Goal: Task Accomplishment & Management: Use online tool/utility

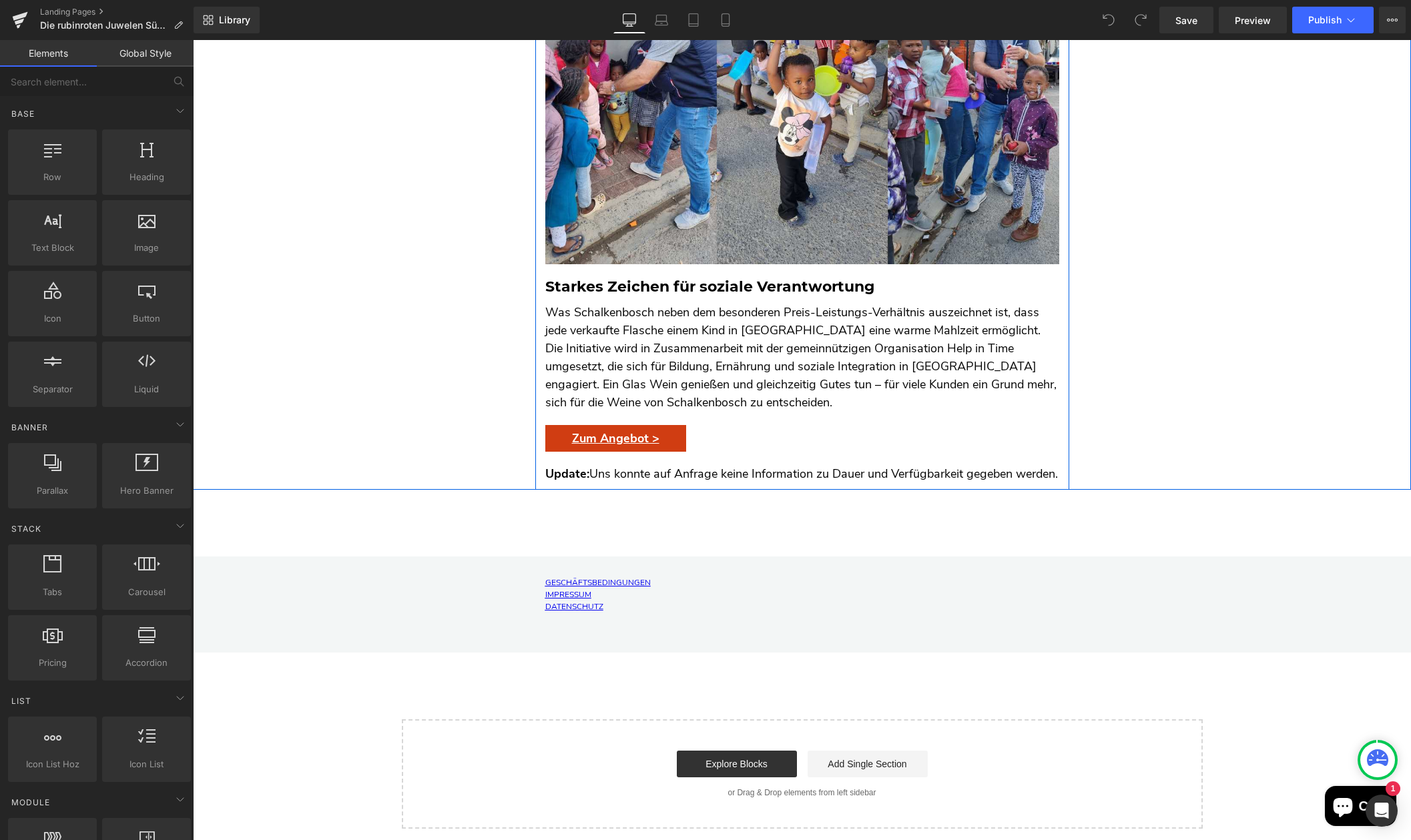
scroll to position [3615, 0]
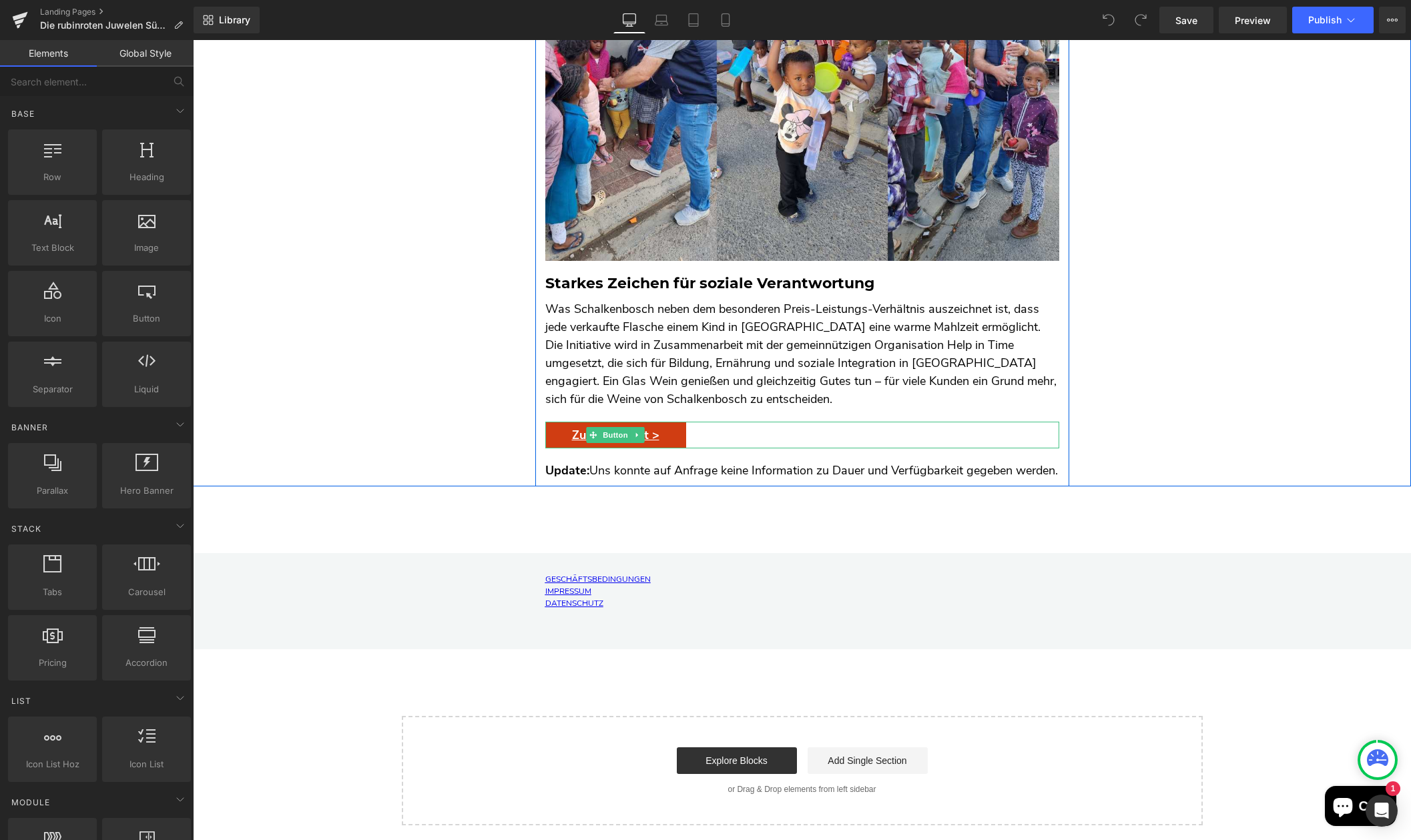
click at [625, 427] on span "Button" at bounding box center [616, 435] width 31 height 16
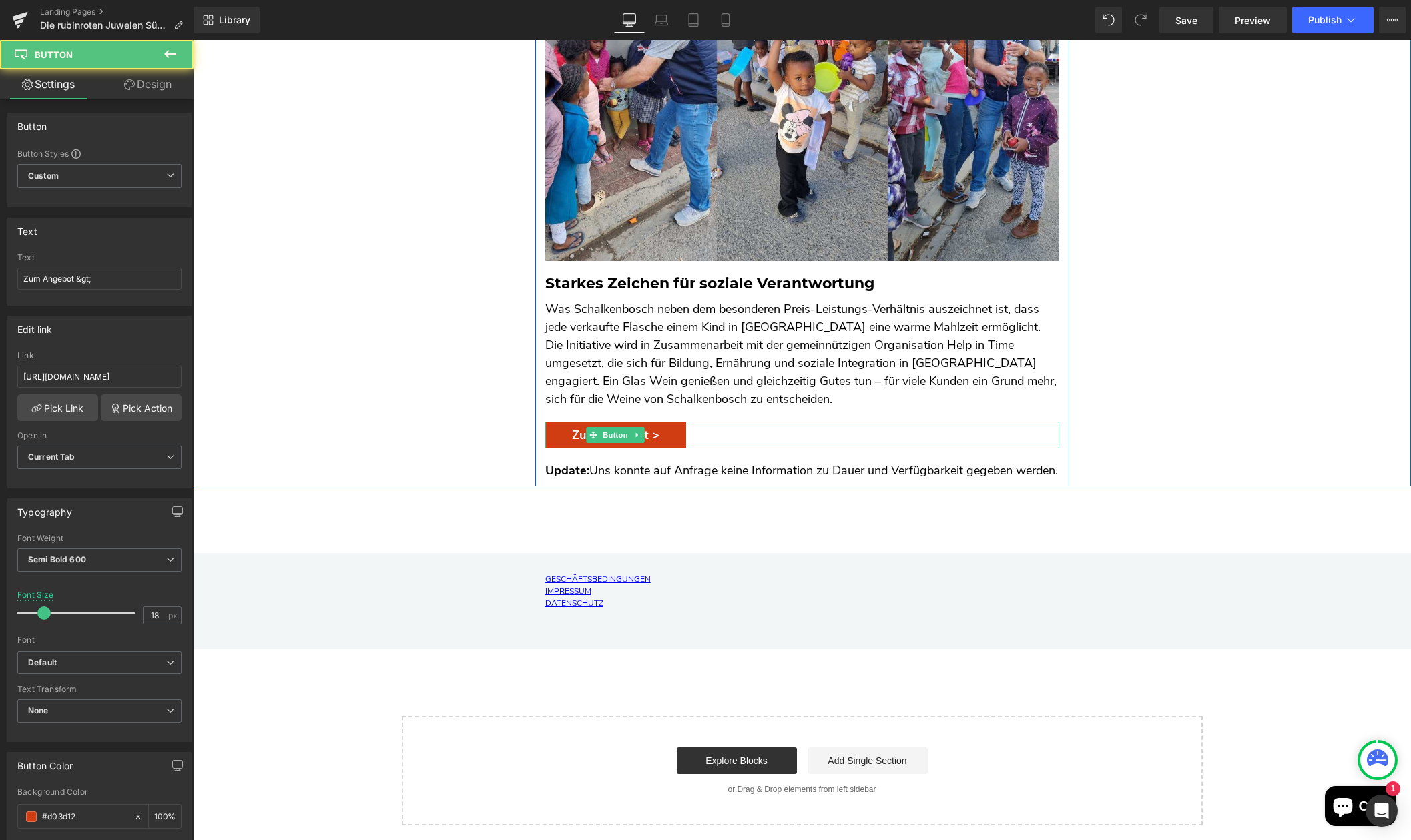
click at [574, 428] on span "Zum Angebot >" at bounding box center [616, 435] width 88 height 14
click at [651, 428] on span "Zum Angebot >" at bounding box center [616, 435] width 88 height 14
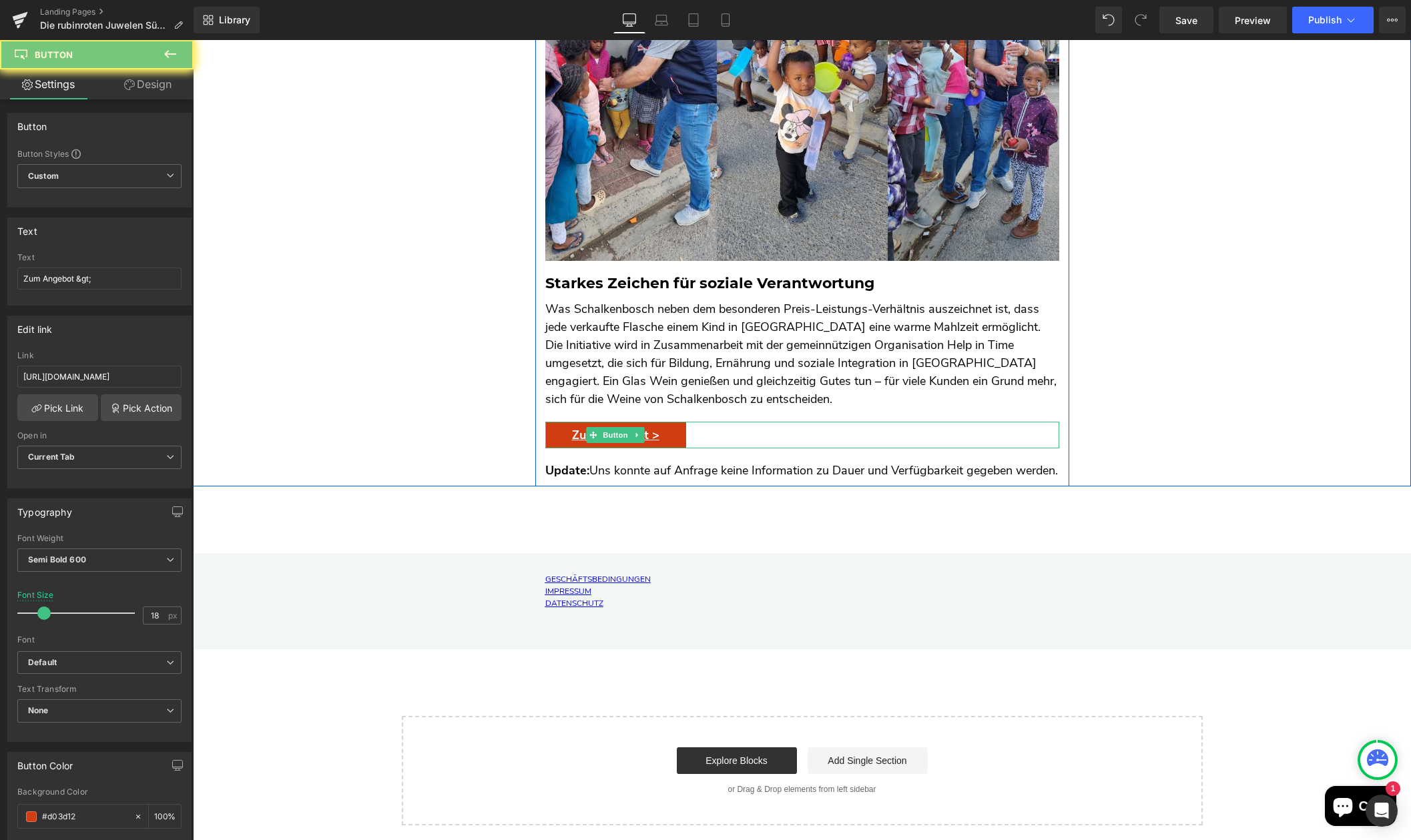
click at [651, 428] on span "Zum Angebot >" at bounding box center [616, 435] width 88 height 14
click at [635, 431] on icon at bounding box center [638, 435] width 7 height 8
click at [549, 422] on link "Zum Angebot >" at bounding box center [616, 435] width 141 height 27
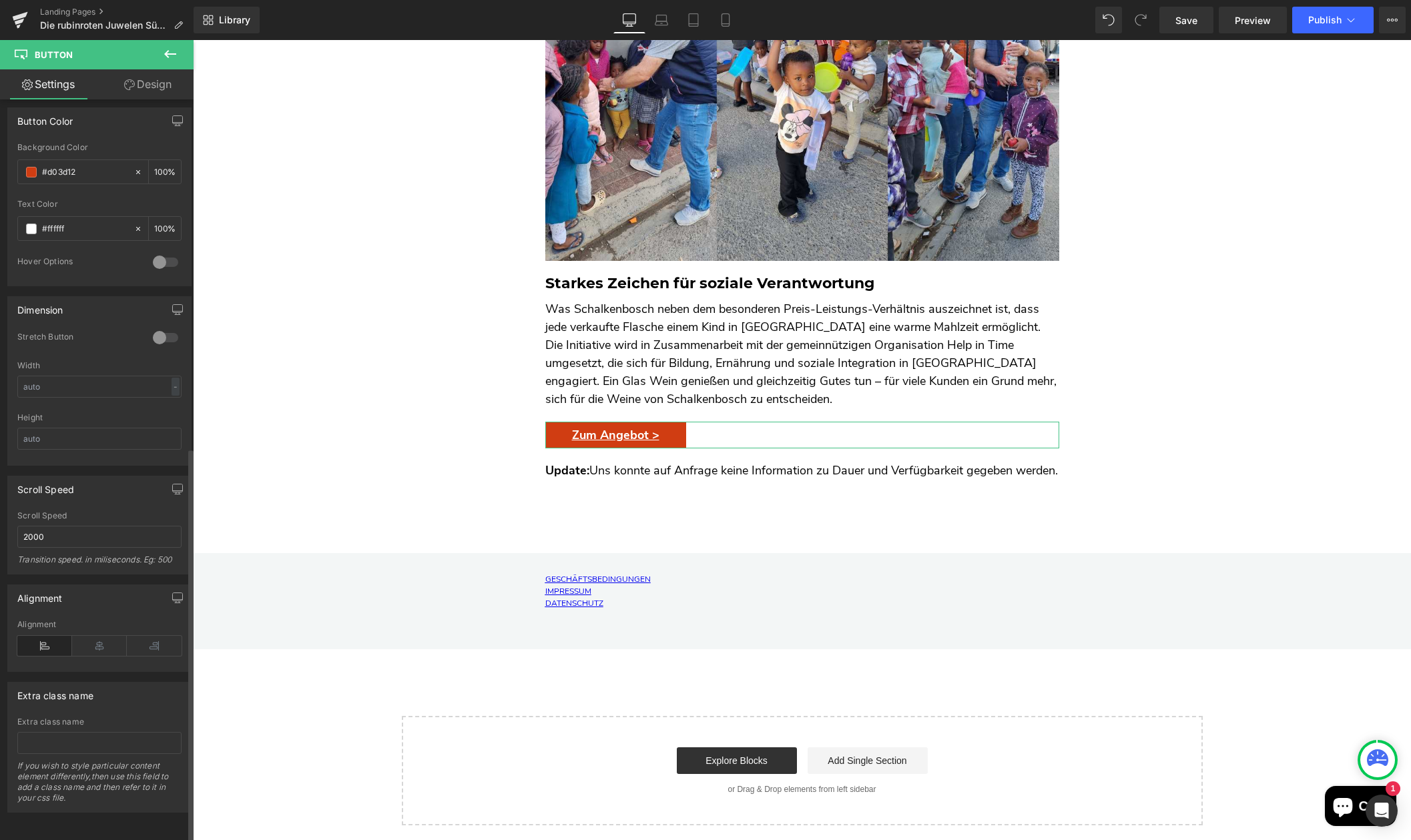
scroll to position [653, 0]
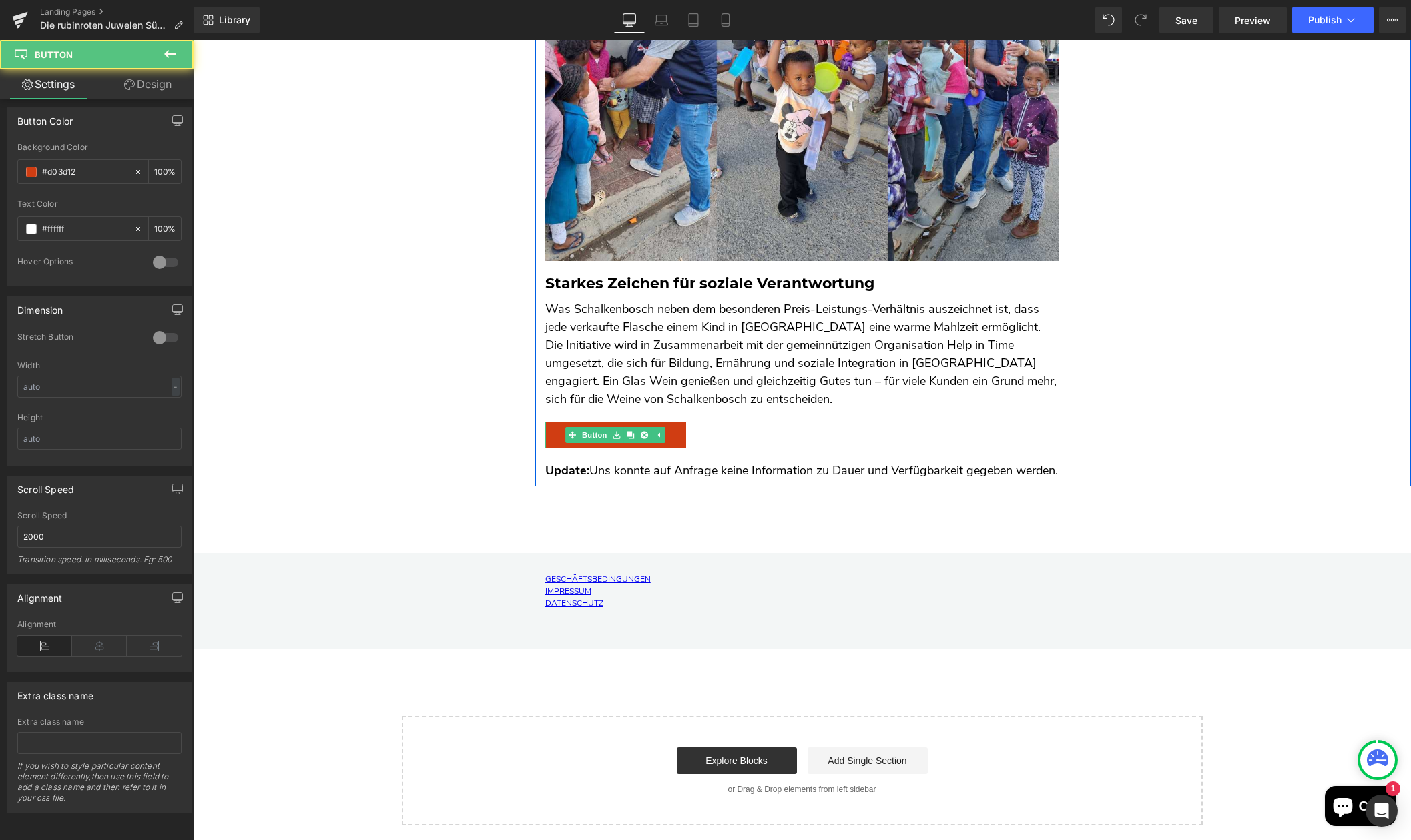
click at [550, 422] on link "Zum Angebot >" at bounding box center [616, 435] width 141 height 27
click at [658, 433] on icon at bounding box center [659, 435] width 2 height 5
click at [636, 431] on icon at bounding box center [638, 435] width 7 height 8
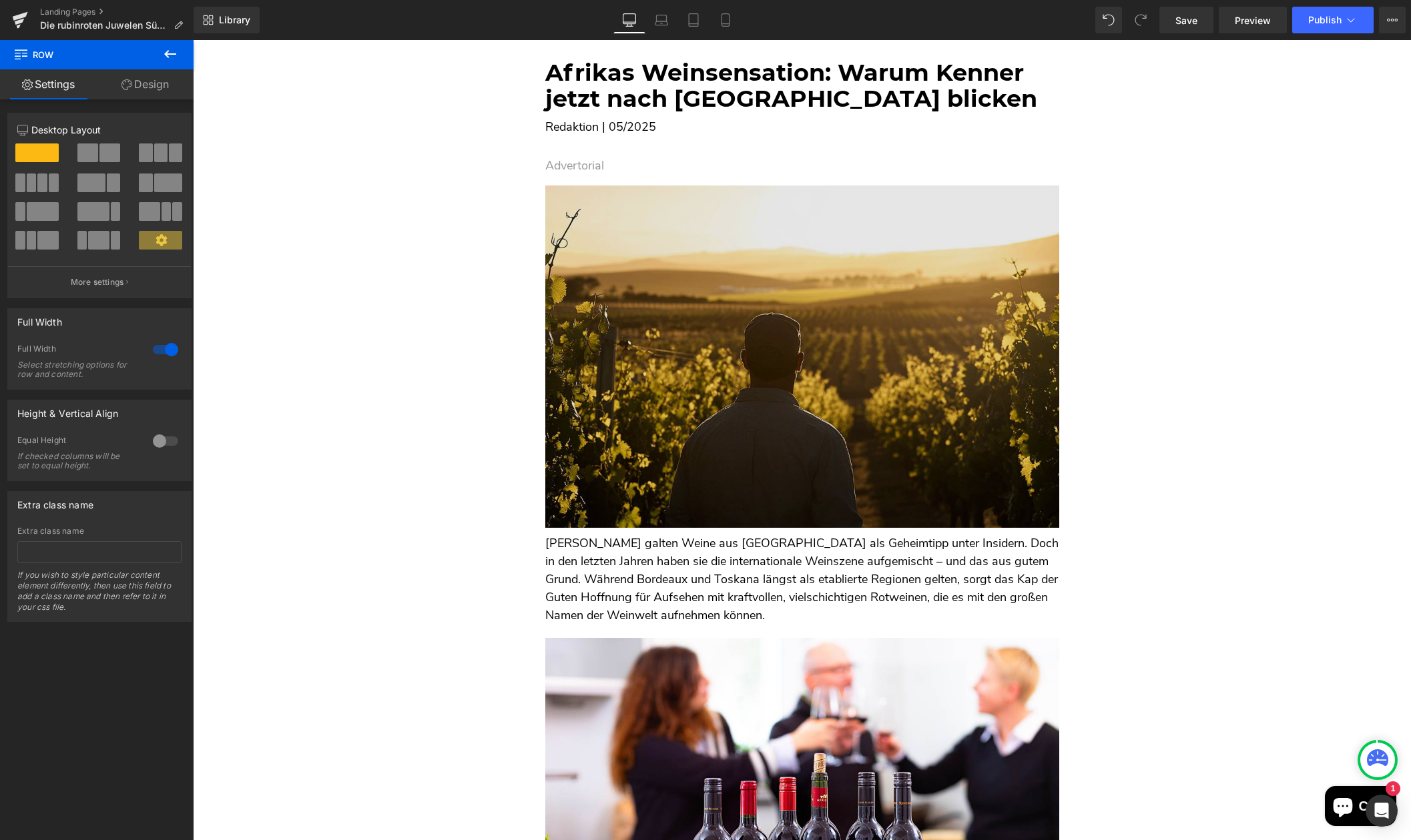
scroll to position [0, 0]
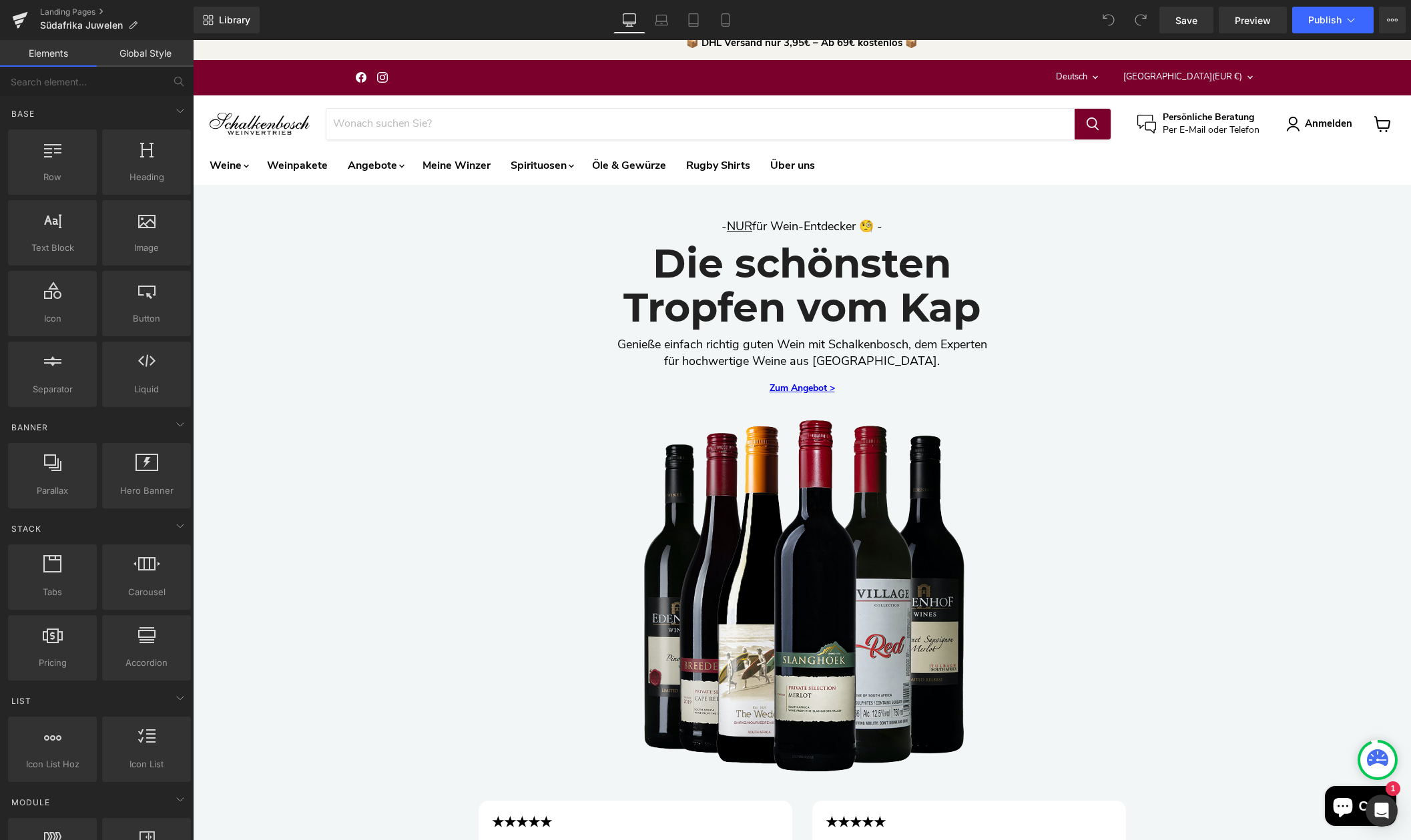
scroll to position [19, 0]
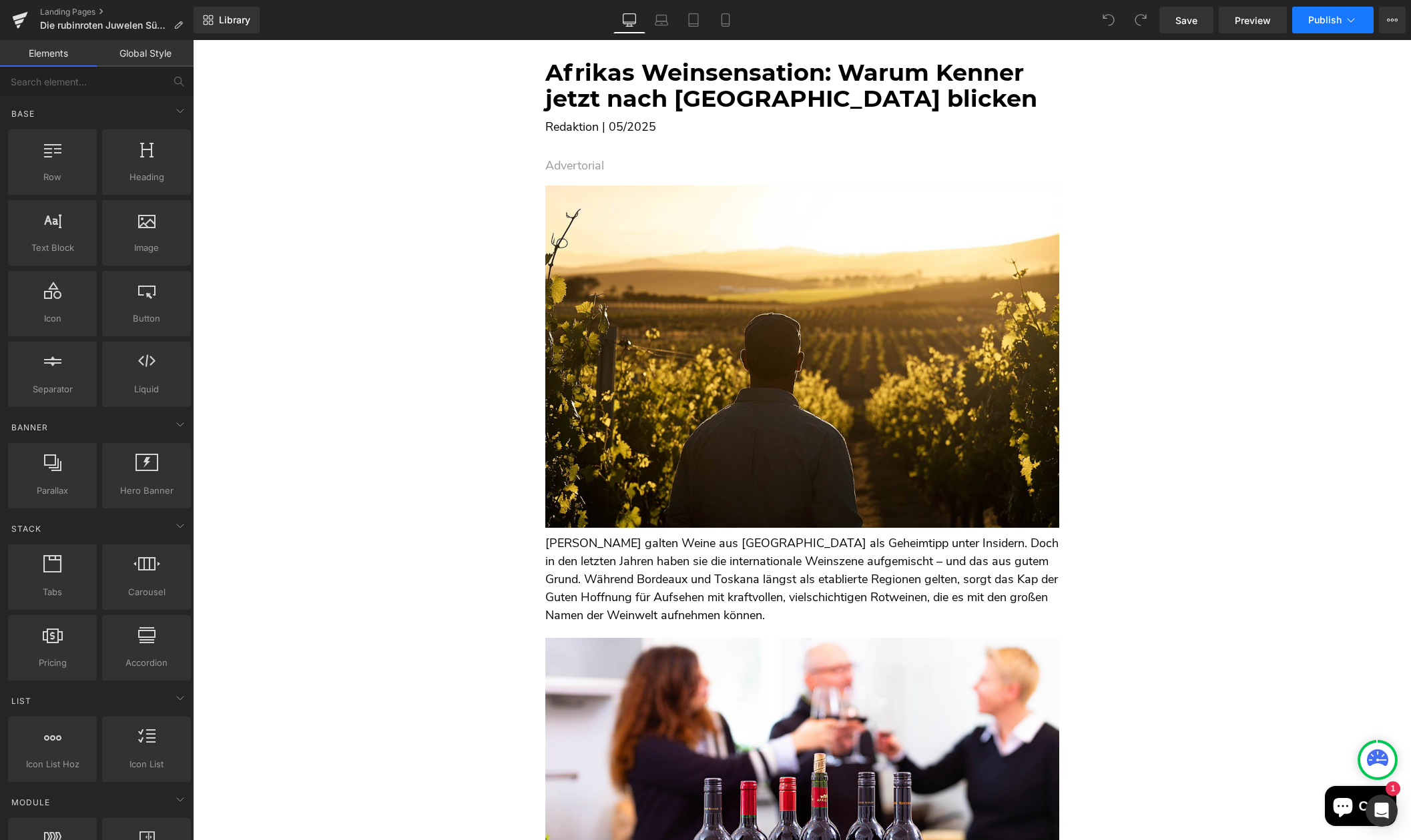
click at [1341, 21] on span "Publish" at bounding box center [1325, 20] width 33 height 11
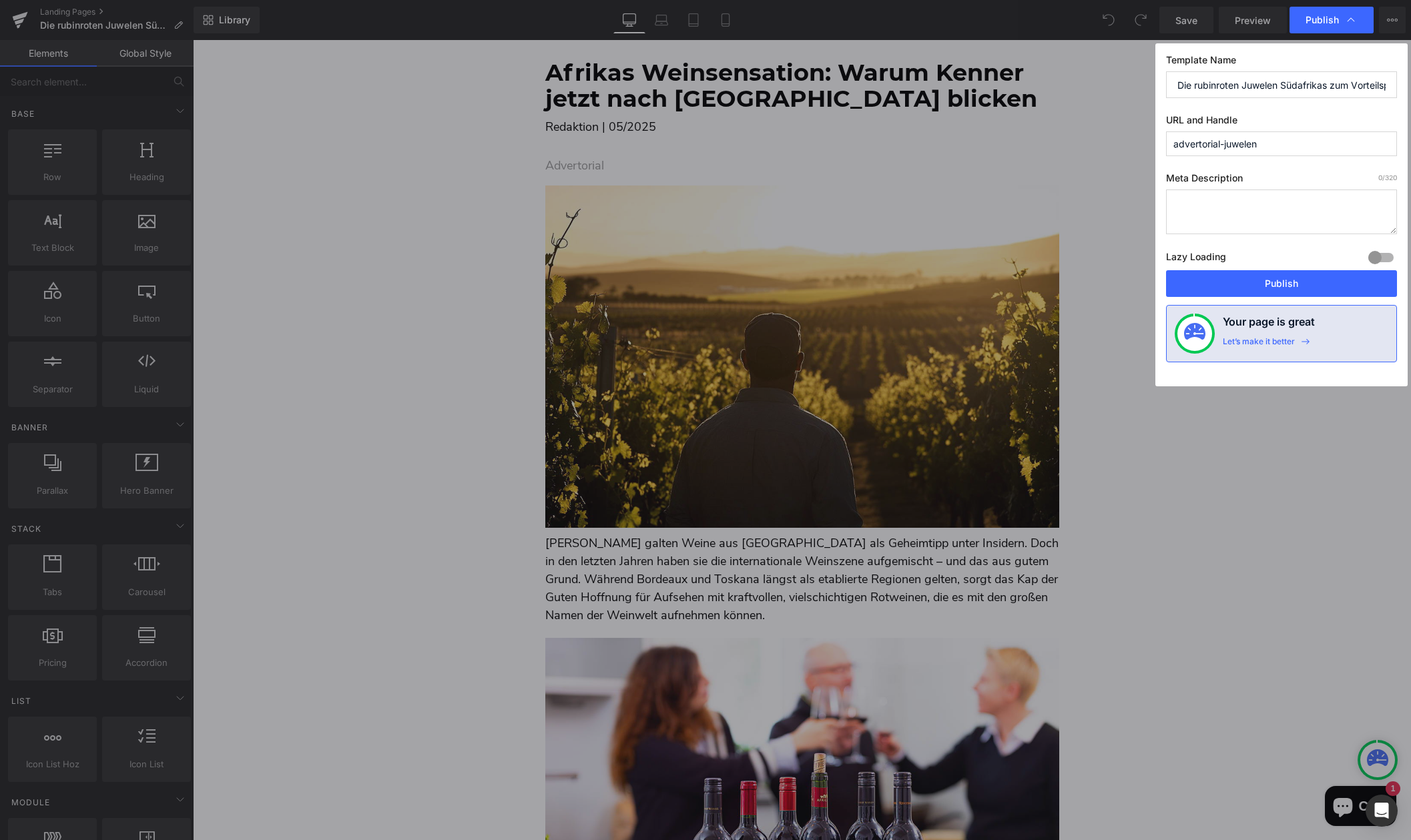
click at [1341, 21] on span "Publish" at bounding box center [1331, 20] width 52 height 13
